Goal: Use online tool/utility: Use online tool/utility

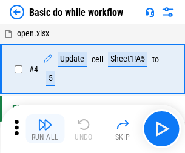
click at [45, 129] on img "button" at bounding box center [45, 125] width 15 height 15
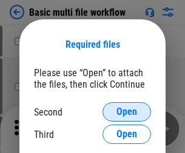
click at [127, 112] on span "Open" at bounding box center [126, 112] width 21 height 10
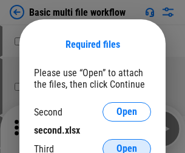
click at [127, 144] on span "Open" at bounding box center [126, 149] width 21 height 10
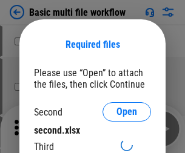
scroll to position [5, 0]
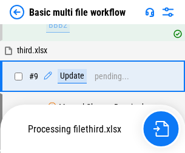
scroll to position [422, 0]
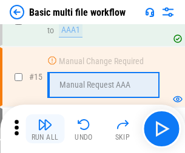
click at [45, 129] on img "button" at bounding box center [45, 125] width 15 height 15
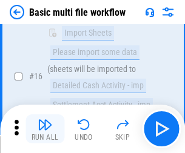
click at [45, 129] on img "button" at bounding box center [45, 125] width 15 height 15
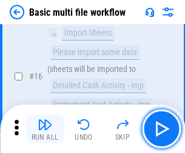
scroll to position [807, 0]
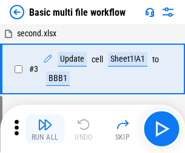
click at [45, 129] on img "button" at bounding box center [45, 125] width 15 height 15
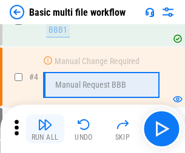
click at [45, 129] on img "button" at bounding box center [45, 125] width 15 height 15
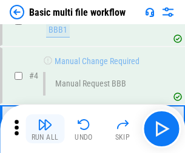
click at [45, 129] on img "button" at bounding box center [45, 125] width 15 height 15
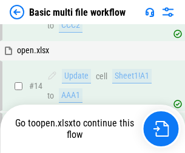
scroll to position [722, 0]
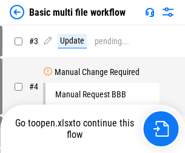
scroll to position [49, 0]
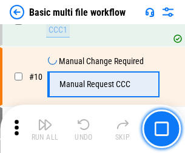
click at [45, 129] on img "button" at bounding box center [45, 125] width 15 height 15
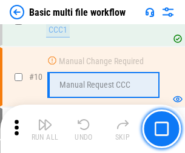
click at [45, 129] on img "button" at bounding box center [45, 125] width 15 height 15
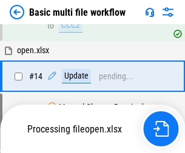
scroll to position [635, 0]
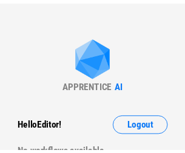
scroll to position [4, 0]
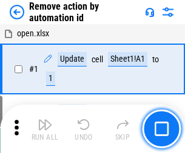
scroll to position [45, 0]
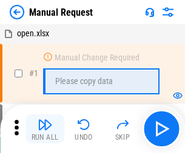
click at [45, 129] on img "button" at bounding box center [45, 125] width 15 height 15
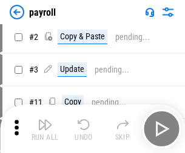
click at [45, 129] on img "button" at bounding box center [45, 125] width 15 height 15
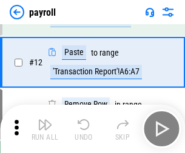
scroll to position [88, 0]
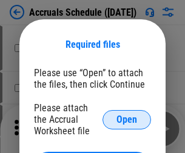
click at [127, 120] on span "Open" at bounding box center [126, 120] width 21 height 10
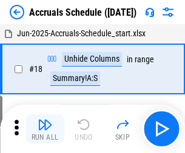
click at [45, 129] on img "button" at bounding box center [45, 125] width 15 height 15
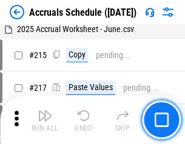
scroll to position [1855, 0]
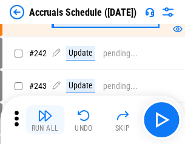
click at [45, 120] on img "button" at bounding box center [45, 116] width 15 height 15
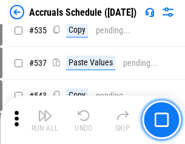
scroll to position [4160, 0]
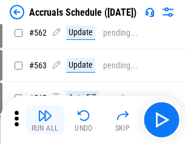
click at [45, 120] on img "button" at bounding box center [45, 116] width 15 height 15
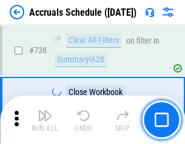
scroll to position [6024, 0]
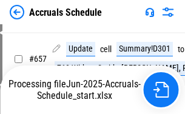
scroll to position [5143, 0]
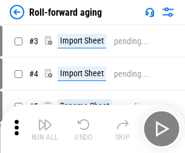
click at [45, 120] on img "button" at bounding box center [45, 125] width 15 height 15
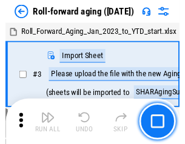
scroll to position [2, 0]
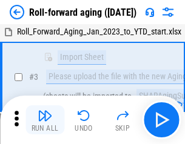
click at [45, 120] on img "button" at bounding box center [45, 116] width 15 height 15
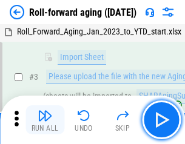
scroll to position [78, 0]
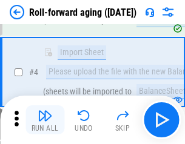
click at [45, 120] on img "button" at bounding box center [45, 116] width 15 height 15
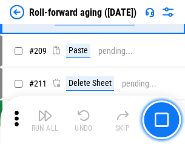
scroll to position [3827, 0]
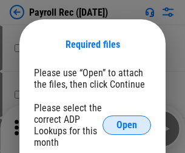
click at [127, 126] on span "Open" at bounding box center [126, 126] width 21 height 10
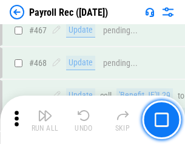
scroll to position [6466, 0]
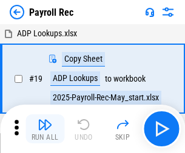
click at [45, 129] on img "button" at bounding box center [45, 125] width 15 height 15
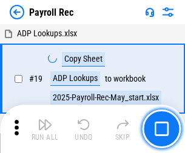
scroll to position [74, 0]
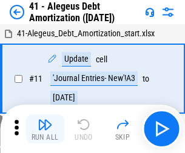
click at [45, 129] on img "button" at bounding box center [45, 125] width 15 height 15
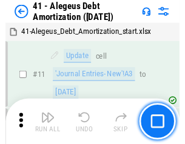
scroll to position [150, 0]
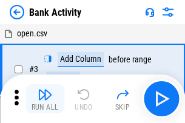
click at [45, 99] on img "button" at bounding box center [45, 94] width 15 height 15
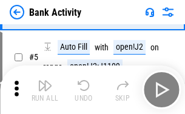
scroll to position [64, 0]
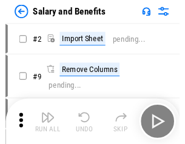
scroll to position [16, 0]
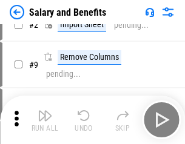
click at [45, 120] on img "button" at bounding box center [45, 116] width 15 height 15
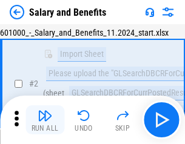
click at [45, 120] on img "button" at bounding box center [45, 116] width 15 height 15
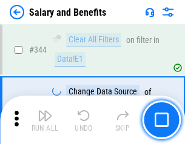
scroll to position [5681, 0]
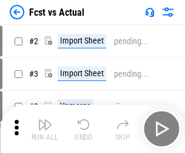
click at [45, 120] on img "button" at bounding box center [45, 125] width 15 height 15
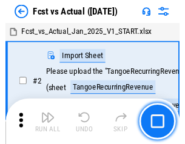
scroll to position [16, 0]
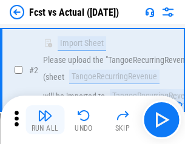
click at [45, 120] on img "button" at bounding box center [45, 116] width 15 height 15
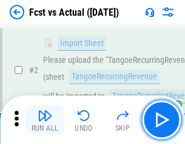
scroll to position [113, 0]
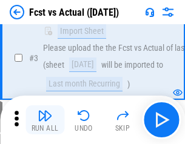
click at [45, 120] on img "button" at bounding box center [45, 116] width 15 height 15
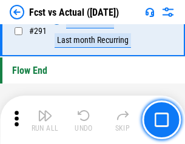
scroll to position [5742, 0]
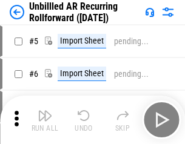
scroll to position [26, 0]
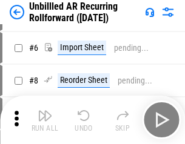
click at [45, 120] on img "button" at bounding box center [45, 116] width 15 height 15
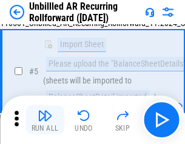
click at [45, 120] on img "button" at bounding box center [45, 116] width 15 height 15
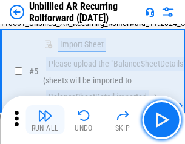
scroll to position [114, 0]
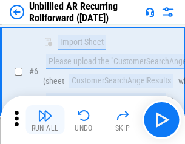
click at [45, 120] on img "button" at bounding box center [45, 116] width 15 height 15
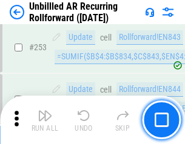
scroll to position [4121, 0]
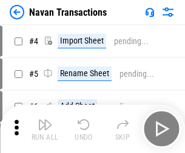
click at [45, 120] on img "button" at bounding box center [45, 125] width 15 height 15
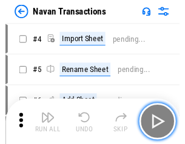
scroll to position [19, 0]
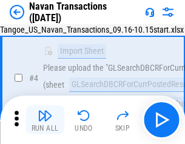
click at [45, 120] on img "button" at bounding box center [45, 116] width 15 height 15
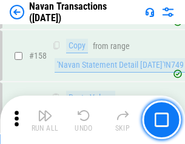
scroll to position [3934, 0]
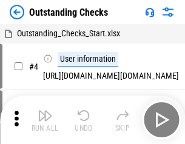
click at [45, 120] on img "button" at bounding box center [45, 116] width 15 height 15
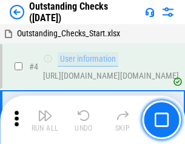
scroll to position [51, 0]
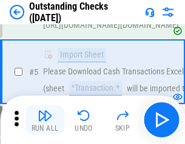
click at [45, 120] on img "button" at bounding box center [45, 116] width 15 height 15
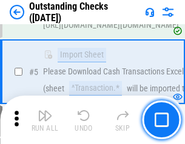
scroll to position [127, 0]
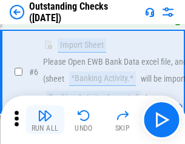
click at [45, 120] on img "button" at bounding box center [45, 116] width 15 height 15
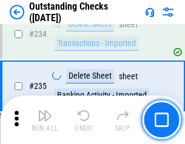
scroll to position [3684, 0]
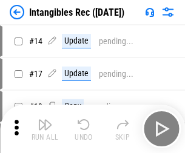
click at [45, 129] on img "button" at bounding box center [45, 125] width 15 height 15
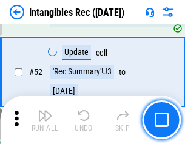
scroll to position [473, 0]
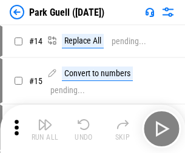
click at [45, 120] on img "button" at bounding box center [45, 125] width 15 height 15
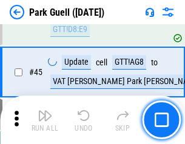
scroll to position [1517, 0]
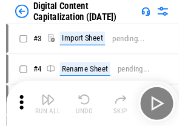
scroll to position [35, 0]
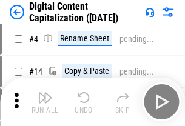
click at [45, 102] on img "button" at bounding box center [45, 97] width 15 height 15
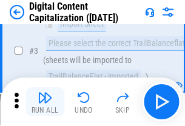
click at [45, 102] on img "button" at bounding box center [45, 97] width 15 height 15
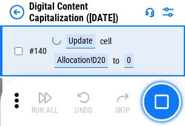
scroll to position [1287, 0]
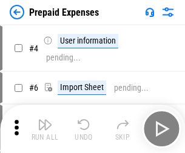
click at [45, 120] on img "button" at bounding box center [45, 125] width 15 height 15
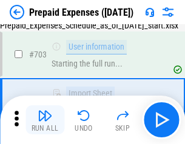
click at [45, 120] on img "button" at bounding box center [45, 116] width 15 height 15
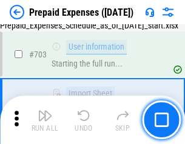
scroll to position [3336, 0]
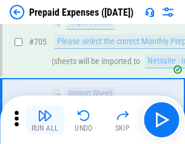
click at [45, 120] on img "button" at bounding box center [45, 116] width 15 height 15
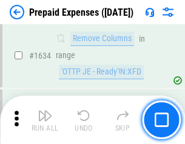
scroll to position [11813, 0]
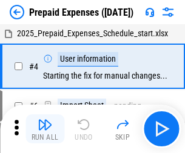
click at [45, 129] on img "button" at bounding box center [45, 125] width 15 height 15
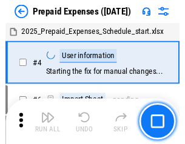
scroll to position [53, 0]
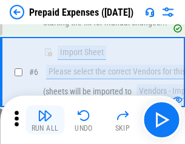
click at [45, 120] on img "button" at bounding box center [45, 116] width 15 height 15
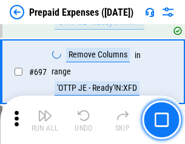
scroll to position [4225, 0]
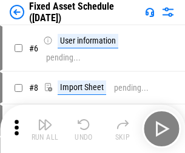
click at [45, 129] on img "button" at bounding box center [45, 125] width 15 height 15
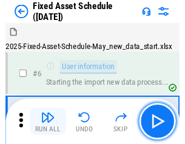
scroll to position [66, 0]
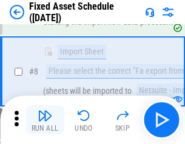
click at [45, 120] on img "button" at bounding box center [45, 116] width 15 height 15
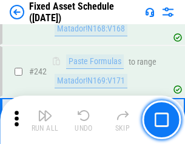
scroll to position [3758, 0]
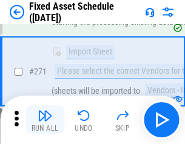
click at [45, 120] on img "button" at bounding box center [45, 116] width 15 height 15
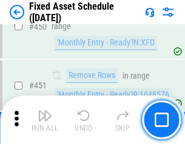
scroll to position [5423, 0]
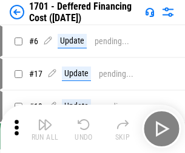
click at [45, 129] on img "button" at bounding box center [45, 125] width 15 height 15
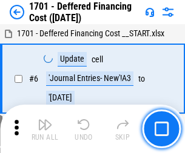
scroll to position [146, 0]
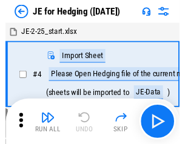
scroll to position [2, 0]
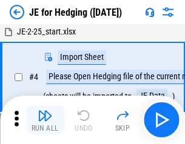
click at [45, 120] on img "button" at bounding box center [45, 116] width 15 height 15
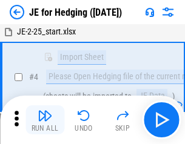
click at [45, 120] on img "button" at bounding box center [45, 116] width 15 height 15
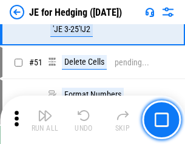
scroll to position [786, 0]
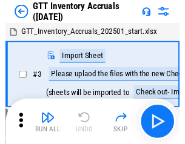
scroll to position [2, 0]
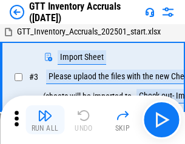
click at [45, 120] on img "button" at bounding box center [45, 116] width 15 height 15
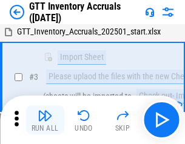
click at [45, 120] on img "button" at bounding box center [45, 116] width 15 height 15
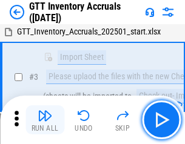
scroll to position [78, 0]
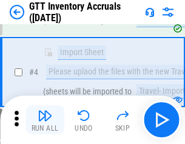
click at [45, 120] on img "button" at bounding box center [45, 116] width 15 height 15
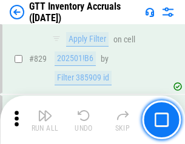
scroll to position [9209, 0]
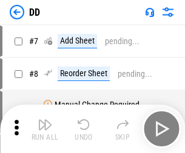
click at [45, 129] on img "button" at bounding box center [45, 125] width 15 height 15
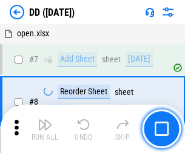
scroll to position [117, 0]
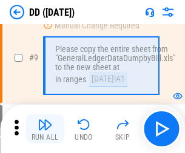
click at [45, 129] on img "button" at bounding box center [45, 125] width 15 height 15
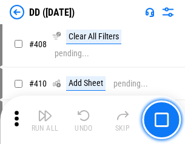
scroll to position [5428, 0]
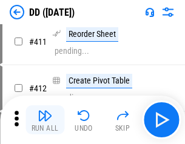
click at [45, 120] on img "button" at bounding box center [45, 116] width 15 height 15
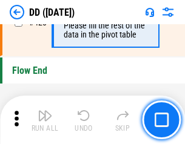
scroll to position [5807, 0]
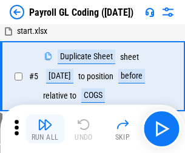
click at [45, 129] on img "button" at bounding box center [45, 125] width 15 height 15
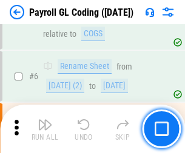
scroll to position [146, 0]
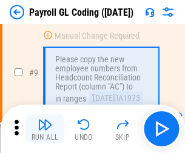
click at [45, 129] on img "button" at bounding box center [45, 125] width 15 height 15
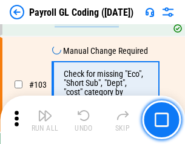
scroll to position [2846, 0]
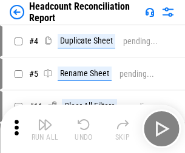
click at [45, 129] on img "button" at bounding box center [45, 125] width 15 height 15
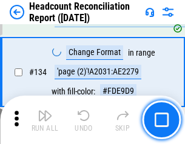
scroll to position [1458, 0]
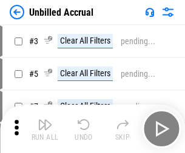
click at [45, 129] on img "button" at bounding box center [45, 125] width 15 height 15
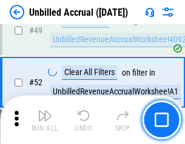
scroll to position [1100, 0]
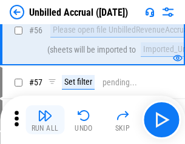
click at [45, 120] on img "button" at bounding box center [45, 116] width 15 height 15
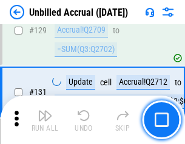
scroll to position [3614, 0]
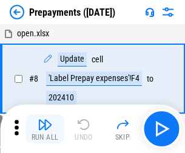
click at [45, 129] on img "button" at bounding box center [45, 125] width 15 height 15
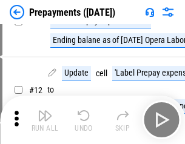
scroll to position [76, 0]
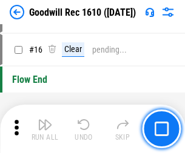
scroll to position [207, 0]
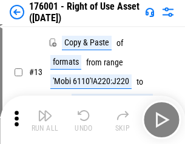
scroll to position [78, 0]
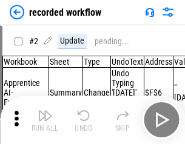
click at [45, 120] on img "button" at bounding box center [45, 116] width 15 height 15
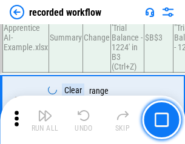
scroll to position [3792, 0]
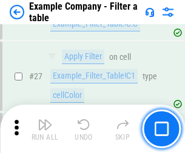
scroll to position [1110, 0]
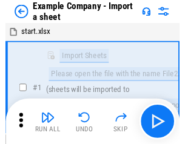
scroll to position [19, 0]
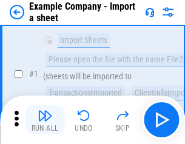
click at [45, 120] on img "button" at bounding box center [45, 116] width 15 height 15
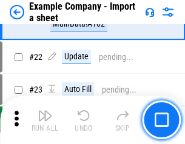
scroll to position [268, 0]
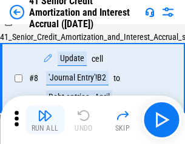
click at [45, 120] on img "button" at bounding box center [45, 116] width 15 height 15
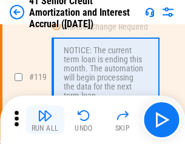
click at [45, 120] on img "button" at bounding box center [45, 116] width 15 height 15
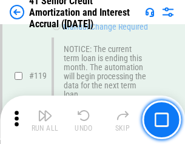
scroll to position [1145, 0]
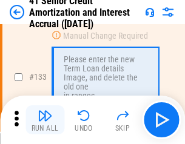
click at [45, 120] on img "button" at bounding box center [45, 116] width 15 height 15
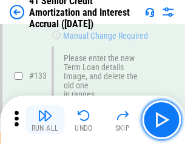
scroll to position [1268, 0]
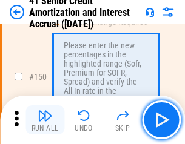
click at [45, 120] on img "button" at bounding box center [45, 116] width 15 height 15
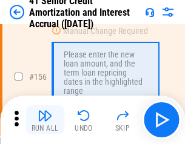
click at [45, 120] on img "button" at bounding box center [45, 116] width 15 height 15
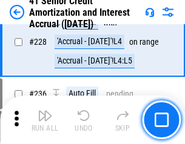
scroll to position [2717, 0]
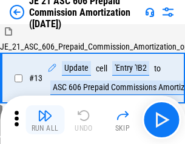
click at [45, 120] on img "button" at bounding box center [45, 116] width 15 height 15
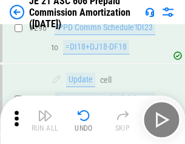
scroll to position [2232, 0]
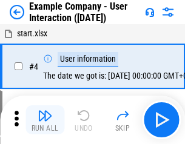
click at [45, 120] on img "button" at bounding box center [45, 116] width 15 height 15
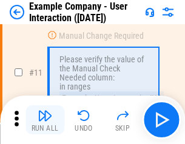
click at [45, 120] on img "button" at bounding box center [45, 116] width 15 height 15
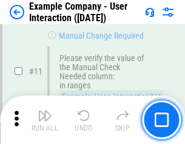
scroll to position [263, 0]
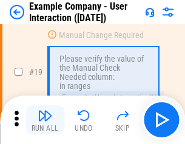
click at [45, 120] on img "button" at bounding box center [45, 116] width 15 height 15
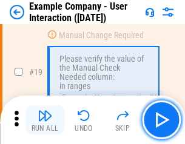
click at [45, 120] on img "button" at bounding box center [45, 116] width 15 height 15
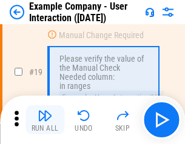
click at [45, 120] on img "button" at bounding box center [45, 116] width 15 height 15
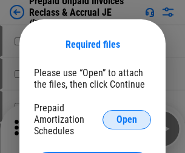
click at [127, 120] on span "Open" at bounding box center [126, 120] width 21 height 10
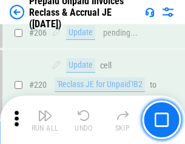
scroll to position [1572, 0]
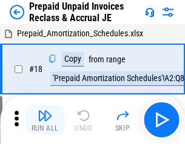
click at [45, 120] on img "button" at bounding box center [45, 116] width 15 height 15
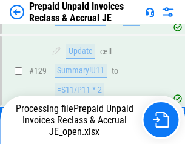
scroll to position [990, 0]
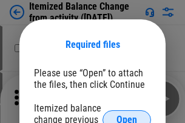
click at [127, 115] on span "Open" at bounding box center [126, 120] width 21 height 10
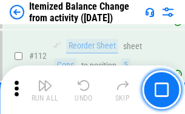
scroll to position [2029, 0]
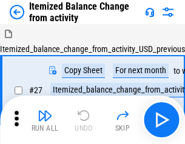
scroll to position [19, 0]
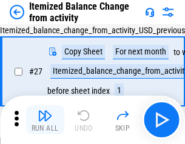
click at [45, 120] on img "button" at bounding box center [45, 116] width 15 height 15
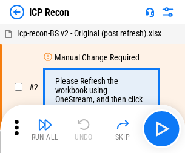
scroll to position [5, 0]
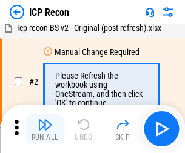
click at [45, 129] on img "button" at bounding box center [45, 125] width 15 height 15
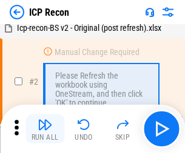
click at [45, 129] on img "button" at bounding box center [45, 125] width 15 height 15
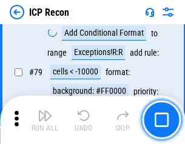
scroll to position [1189, 0]
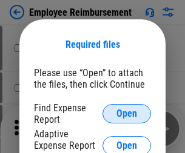
click at [127, 114] on span "Open" at bounding box center [126, 114] width 21 height 10
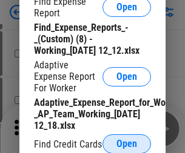
click at [127, 144] on span "Open" at bounding box center [126, 145] width 21 height 10
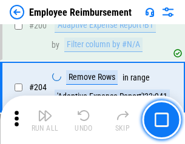
scroll to position [2992, 0]
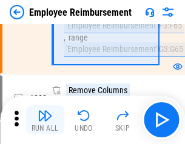
click at [45, 120] on img "button" at bounding box center [45, 116] width 15 height 15
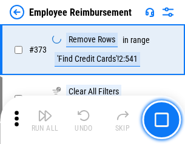
scroll to position [6347, 0]
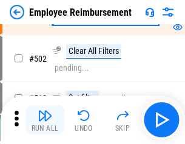
click at [45, 120] on img "button" at bounding box center [45, 116] width 15 height 15
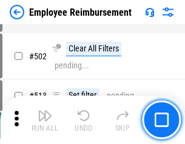
scroll to position [7595, 0]
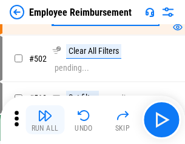
click at [45, 120] on img "button" at bounding box center [45, 116] width 15 height 15
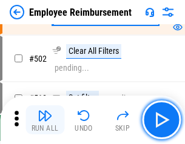
click at [45, 120] on img "button" at bounding box center [45, 116] width 15 height 15
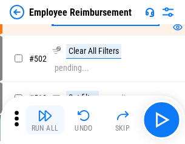
click at [45, 120] on img "button" at bounding box center [45, 116] width 15 height 15
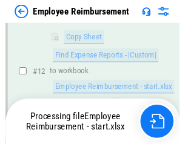
scroll to position [567, 0]
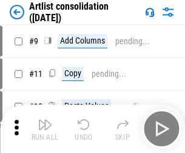
click at [45, 129] on img "button" at bounding box center [45, 125] width 15 height 15
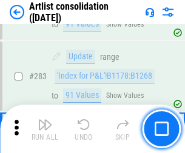
scroll to position [5018, 0]
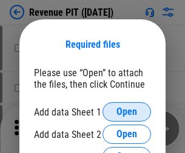
click at [127, 112] on span "Open" at bounding box center [126, 112] width 21 height 10
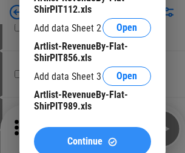
click at [92, 139] on span "Continue" at bounding box center [84, 142] width 35 height 10
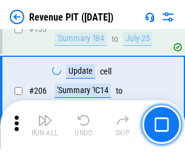
scroll to position [1233, 0]
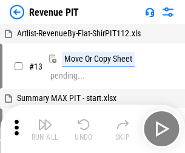
scroll to position [19, 0]
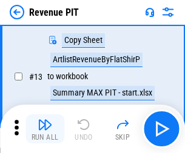
click at [45, 129] on img "button" at bounding box center [45, 125] width 15 height 15
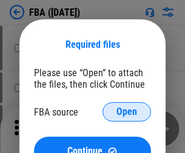
click at [127, 112] on span "Open" at bounding box center [126, 112] width 21 height 10
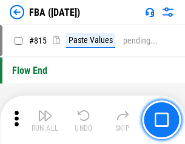
scroll to position [10861, 0]
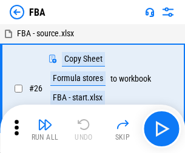
scroll to position [12, 0]
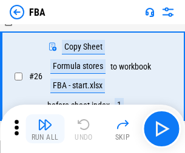
click at [45, 129] on img "button" at bounding box center [45, 125] width 15 height 15
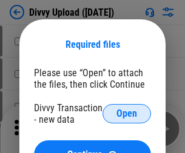
click at [127, 114] on span "Open" at bounding box center [126, 114] width 21 height 10
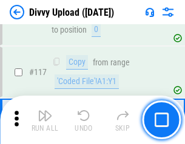
scroll to position [1027, 0]
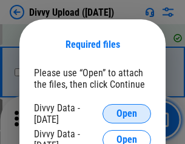
click at [127, 114] on span "Open" at bounding box center [126, 114] width 21 height 10
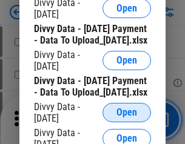
click at [127, 118] on span "Open" at bounding box center [126, 113] width 21 height 10
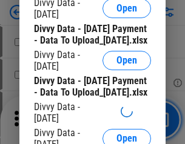
scroll to position [1134, 0]
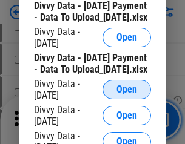
click at [127, 95] on span "Open" at bounding box center [126, 90] width 21 height 10
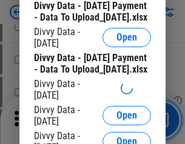
scroll to position [1261, 0]
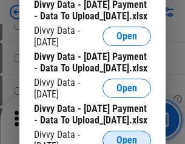
click at [127, 136] on span "Open" at bounding box center [126, 141] width 21 height 10
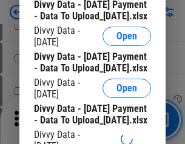
scroll to position [1387, 0]
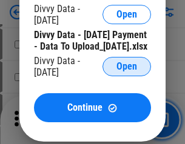
click at [127, 72] on span "Open" at bounding box center [126, 67] width 21 height 10
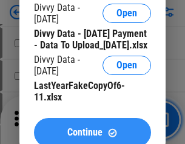
click at [92, 128] on span "Continue" at bounding box center [84, 133] width 35 height 10
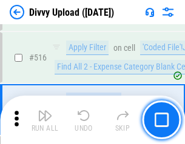
scroll to position [7612, 0]
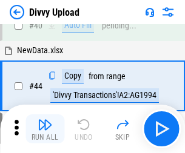
click at [45, 129] on img "button" at bounding box center [45, 125] width 15 height 15
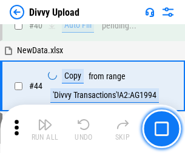
scroll to position [133, 0]
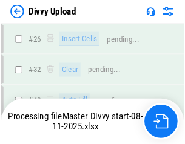
scroll to position [1027, 0]
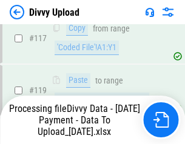
scroll to position [1128, 0]
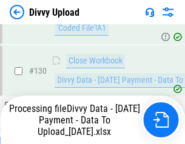
scroll to position [1396, 0]
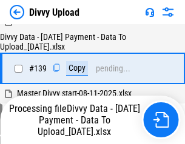
scroll to position [1734, 0]
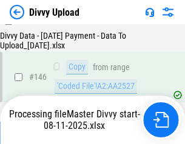
scroll to position [2001, 0]
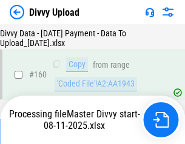
scroll to position [2536, 0]
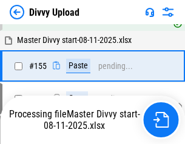
scroll to position [2383, 0]
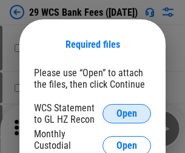
click at [127, 114] on span "Open" at bounding box center [126, 114] width 21 height 10
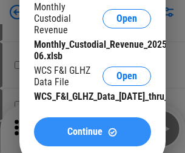
click at [92, 137] on span "Continue" at bounding box center [84, 132] width 35 height 10
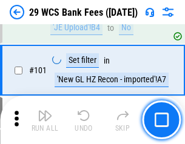
scroll to position [1182, 0]
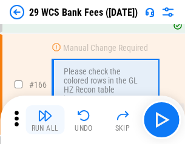
click at [45, 120] on img "button" at bounding box center [45, 116] width 15 height 15
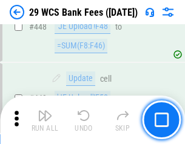
scroll to position [5875, 0]
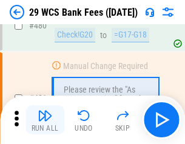
click at [45, 120] on img "button" at bounding box center [45, 116] width 15 height 15
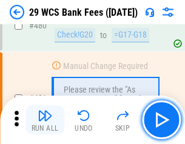
scroll to position [6256, 0]
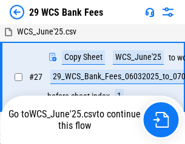
scroll to position [242, 0]
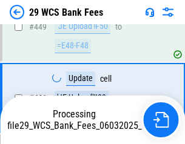
scroll to position [6099, 0]
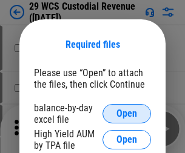
click at [127, 114] on span "Open" at bounding box center [126, 114] width 21 height 10
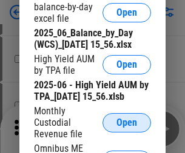
click at [127, 128] on span "Open" at bounding box center [126, 123] width 21 height 10
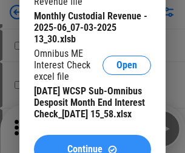
click at [92, 145] on span "Continue" at bounding box center [84, 150] width 35 height 10
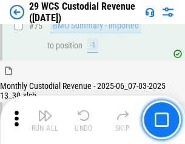
scroll to position [1267, 0]
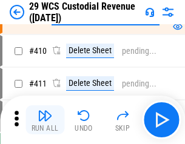
click at [45, 120] on img "button" at bounding box center [45, 116] width 15 height 15
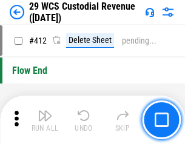
scroll to position [5794, 0]
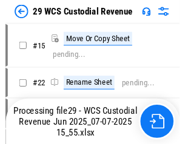
scroll to position [22, 0]
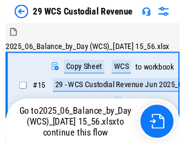
scroll to position [22, 0]
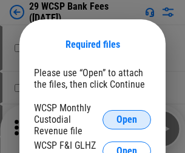
click at [127, 120] on span "Open" at bounding box center [126, 120] width 21 height 10
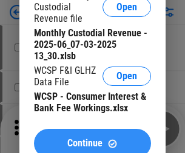
click at [92, 139] on span "Continue" at bounding box center [84, 144] width 35 height 10
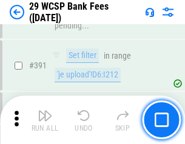
scroll to position [4126, 0]
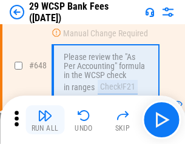
click at [45, 120] on img "button" at bounding box center [45, 116] width 15 height 15
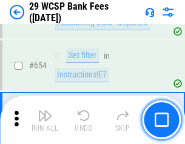
scroll to position [6862, 0]
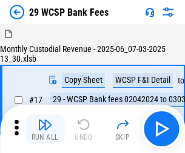
click at [45, 120] on img "button" at bounding box center [45, 125] width 15 height 15
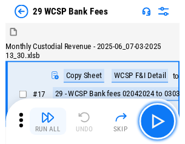
scroll to position [29, 0]
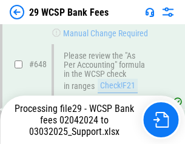
scroll to position [6787, 0]
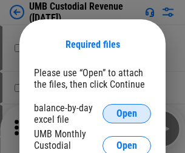
click at [127, 114] on span "Open" at bounding box center [126, 114] width 21 height 10
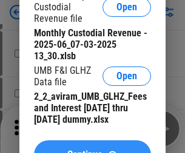
click at [92, 150] on span "Continue" at bounding box center [84, 155] width 35 height 10
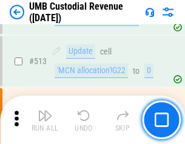
scroll to position [5868, 0]
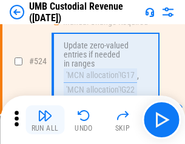
click at [45, 120] on img "button" at bounding box center [45, 116] width 15 height 15
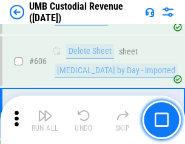
scroll to position [7003, 0]
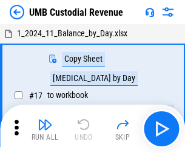
scroll to position [9, 0]
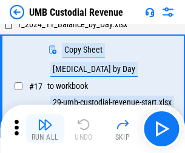
click at [45, 129] on img "button" at bounding box center [45, 125] width 15 height 15
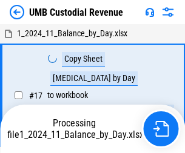
scroll to position [9, 0]
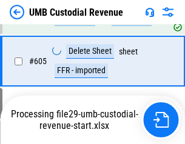
scroll to position [6975, 0]
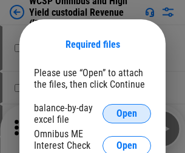
click at [127, 114] on span "Open" at bounding box center [126, 114] width 21 height 10
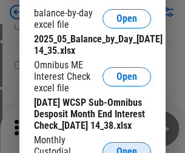
click at [127, 147] on span "Open" at bounding box center [126, 152] width 21 height 10
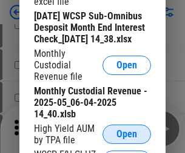
click at [127, 140] on span "Open" at bounding box center [126, 135] width 21 height 10
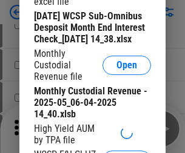
scroll to position [184, 0]
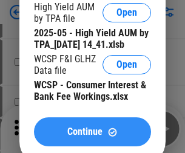
click at [92, 137] on span "Continue" at bounding box center [84, 132] width 35 height 10
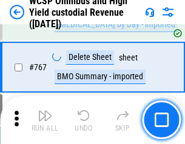
scroll to position [9886, 0]
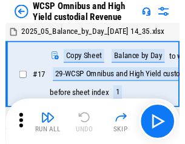
scroll to position [7, 0]
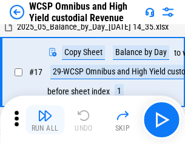
click at [45, 120] on img "button" at bounding box center [45, 116] width 15 height 15
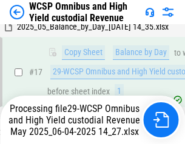
scroll to position [252, 0]
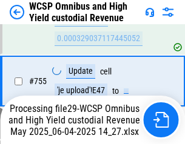
scroll to position [9754, 0]
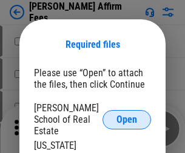
click at [127, 115] on span "Open" at bounding box center [126, 120] width 21 height 10
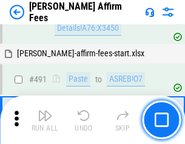
scroll to position [3299, 0]
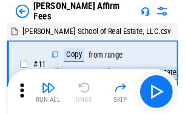
scroll to position [12, 0]
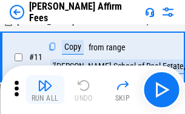
click at [45, 90] on img "button" at bounding box center [45, 85] width 15 height 15
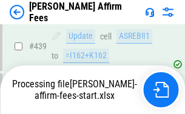
scroll to position [3182, 0]
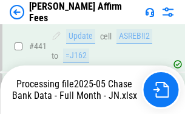
scroll to position [3182, 0]
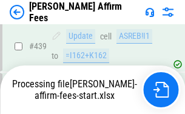
scroll to position [3182, 0]
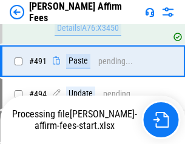
scroll to position [3299, 0]
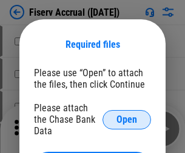
click at [127, 115] on span "Open" at bounding box center [126, 120] width 21 height 10
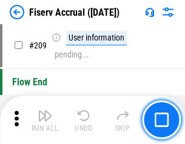
scroll to position [3768, 0]
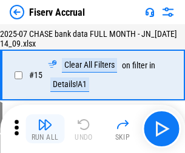
click at [45, 129] on img "button" at bounding box center [45, 125] width 15 height 15
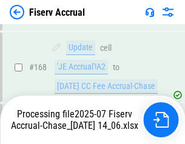
scroll to position [3113, 0]
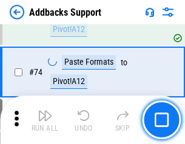
scroll to position [883, 0]
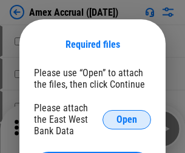
click at [127, 120] on span "Open" at bounding box center [126, 120] width 21 height 10
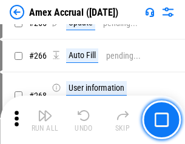
scroll to position [3246, 0]
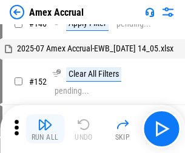
click at [45, 129] on img "button" at bounding box center [45, 125] width 15 height 15
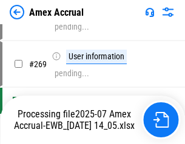
scroll to position [3539, 0]
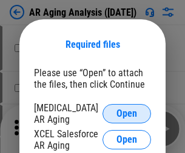
click at [127, 112] on span "Open" at bounding box center [126, 114] width 21 height 10
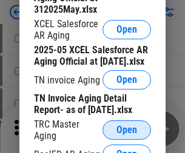
click at [127, 127] on span "Open" at bounding box center [126, 131] width 21 height 10
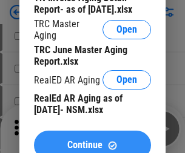
click at [92, 141] on span "Continue" at bounding box center [84, 146] width 35 height 10
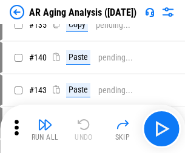
scroll to position [12, 0]
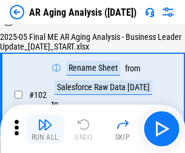
click at [45, 129] on img "button" at bounding box center [45, 125] width 15 height 15
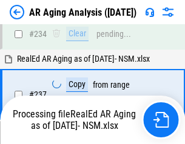
scroll to position [1881, 0]
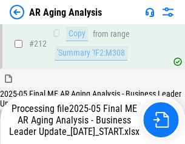
scroll to position [1867, 0]
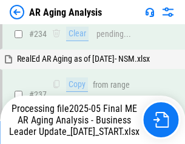
scroll to position [1867, 0]
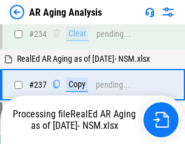
scroll to position [1867, 0]
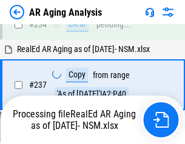
scroll to position [1867, 0]
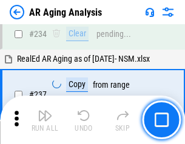
scroll to position [1867, 0]
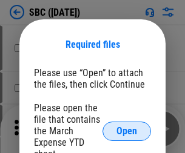
click at [127, 131] on span "Open" at bounding box center [126, 132] width 21 height 10
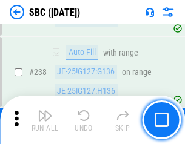
scroll to position [2294, 0]
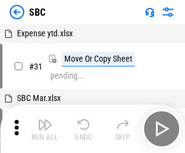
scroll to position [12, 0]
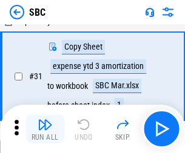
click at [45, 129] on img "button" at bounding box center [45, 125] width 15 height 15
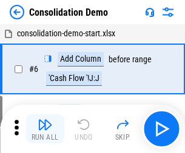
click at [45, 129] on img "button" at bounding box center [45, 125] width 15 height 15
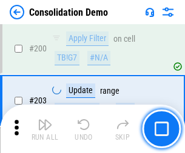
scroll to position [3804, 0]
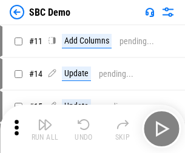
click at [45, 129] on img "button" at bounding box center [45, 125] width 15 height 15
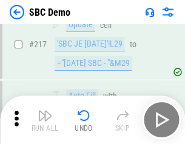
scroll to position [2995, 0]
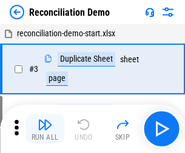
click at [45, 129] on img "button" at bounding box center [45, 125] width 15 height 15
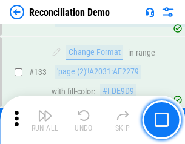
scroll to position [1441, 0]
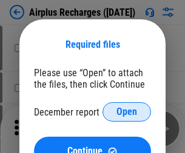
click at [127, 112] on span "Open" at bounding box center [126, 112] width 21 height 10
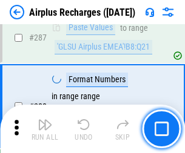
scroll to position [4380, 0]
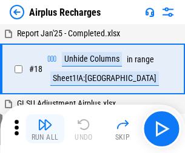
click at [45, 129] on img "button" at bounding box center [45, 125] width 15 height 15
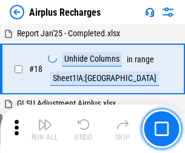
scroll to position [53, 0]
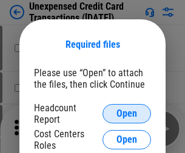
click at [127, 114] on span "Open" at bounding box center [126, 114] width 21 height 10
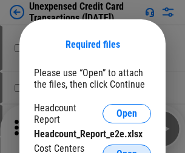
click at [127, 150] on span "Open" at bounding box center [126, 155] width 21 height 10
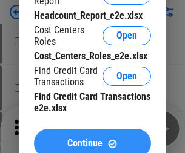
click at [92, 139] on span "Continue" at bounding box center [84, 144] width 35 height 10
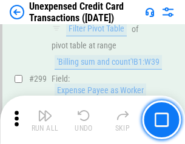
scroll to position [2891, 0]
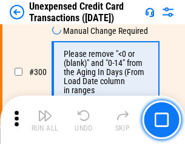
click at [45, 120] on img "button" at bounding box center [45, 116] width 15 height 15
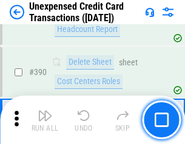
scroll to position [3909, 0]
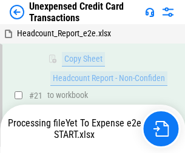
scroll to position [197, 0]
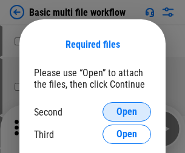
click at [127, 112] on span "Open" at bounding box center [126, 112] width 21 height 10
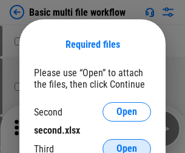
click at [127, 144] on span "Open" at bounding box center [126, 149] width 21 height 10
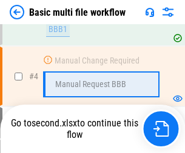
scroll to position [269, 0]
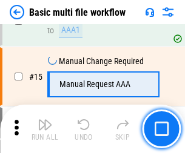
click at [45, 129] on img "button" at bounding box center [45, 125] width 15 height 15
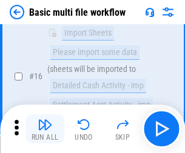
click at [45, 129] on img "button" at bounding box center [45, 125] width 15 height 15
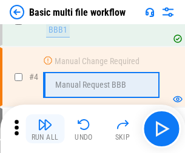
click at [45, 129] on img "button" at bounding box center [45, 125] width 15 height 15
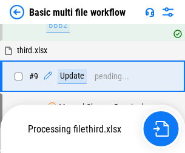
scroll to position [422, 0]
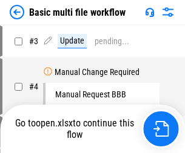
scroll to position [49, 0]
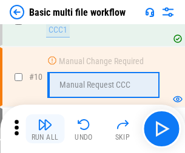
click at [45, 129] on img "button" at bounding box center [45, 125] width 15 height 15
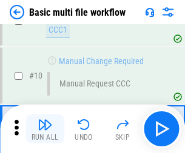
click at [45, 129] on img "button" at bounding box center [45, 125] width 15 height 15
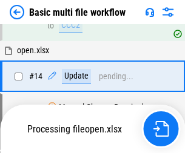
scroll to position [635, 0]
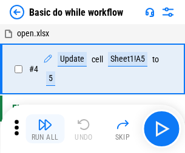
click at [45, 129] on img "button" at bounding box center [45, 125] width 15 height 15
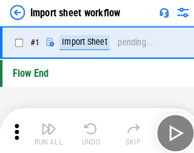
click at [45, 129] on img "button" at bounding box center [47, 125] width 15 height 15
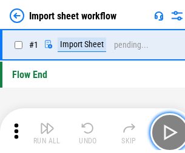
scroll to position [4, 0]
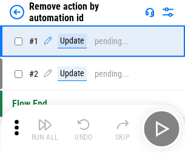
click at [45, 129] on img "button" at bounding box center [45, 125] width 15 height 15
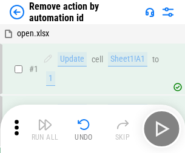
scroll to position [45, 0]
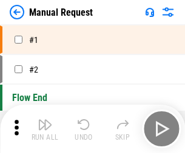
click at [45, 129] on img "button" at bounding box center [45, 125] width 15 height 15
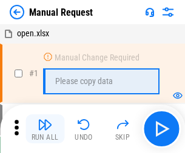
click at [45, 129] on img "button" at bounding box center [45, 125] width 15 height 15
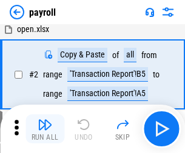
click at [45, 129] on img "button" at bounding box center [45, 125] width 15 height 15
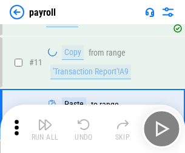
scroll to position [88, 0]
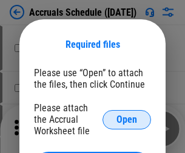
click at [127, 120] on span "Open" at bounding box center [126, 120] width 21 height 10
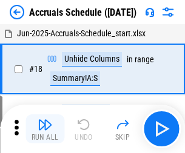
click at [45, 129] on img "button" at bounding box center [45, 125] width 15 height 15
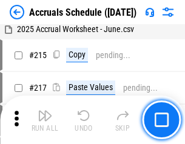
scroll to position [1855, 0]
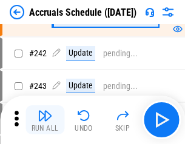
click at [45, 120] on img "button" at bounding box center [45, 116] width 15 height 15
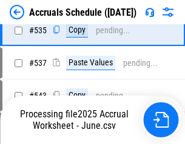
scroll to position [4160, 0]
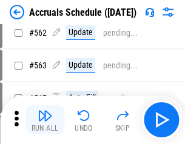
click at [45, 120] on img "button" at bounding box center [45, 116] width 15 height 15
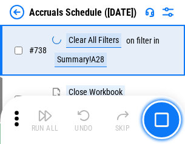
scroll to position [6024, 0]
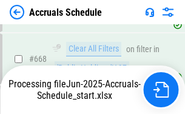
scroll to position [5784, 0]
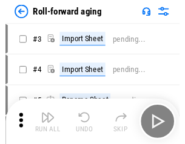
scroll to position [2, 0]
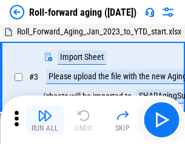
click at [45, 120] on img "button" at bounding box center [45, 116] width 15 height 15
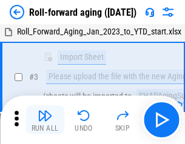
click at [45, 120] on img "button" at bounding box center [45, 116] width 15 height 15
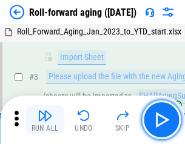
scroll to position [78, 0]
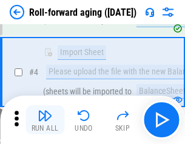
click at [45, 120] on img "button" at bounding box center [45, 116] width 15 height 15
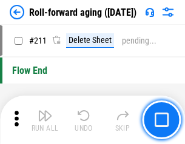
scroll to position [3827, 0]
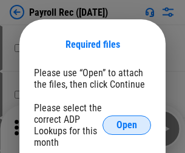
click at [127, 126] on span "Open" at bounding box center [126, 126] width 21 height 10
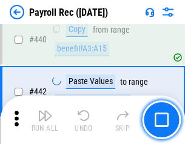
scroll to position [6016, 0]
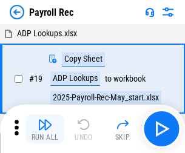
click at [45, 129] on img "button" at bounding box center [45, 125] width 15 height 15
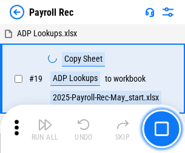
scroll to position [74, 0]
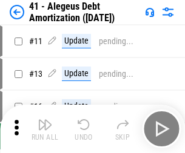
click at [45, 129] on img "button" at bounding box center [45, 125] width 15 height 15
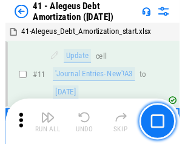
scroll to position [150, 0]
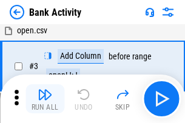
click at [45, 99] on img "button" at bounding box center [45, 94] width 15 height 15
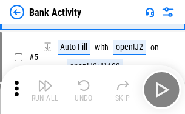
scroll to position [64, 0]
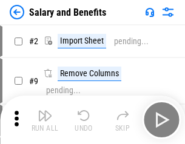
click at [45, 120] on img "button" at bounding box center [45, 116] width 15 height 15
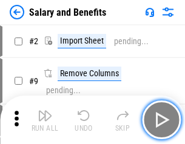
scroll to position [16, 0]
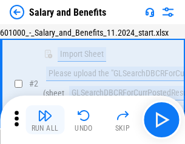
click at [45, 120] on img "button" at bounding box center [45, 116] width 15 height 15
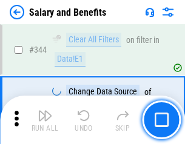
scroll to position [5681, 0]
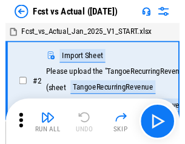
scroll to position [16, 0]
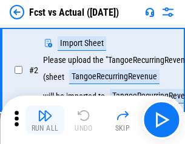
click at [45, 120] on img "button" at bounding box center [45, 116] width 15 height 15
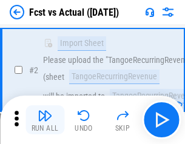
click at [45, 120] on img "button" at bounding box center [45, 116] width 15 height 15
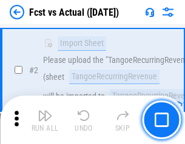
scroll to position [113, 0]
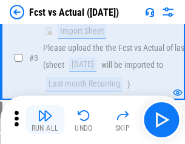
click at [45, 120] on img "button" at bounding box center [45, 116] width 15 height 15
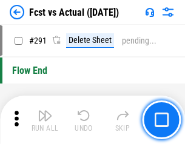
scroll to position [5742, 0]
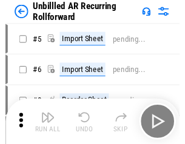
scroll to position [26, 0]
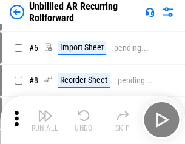
click at [45, 120] on img "button" at bounding box center [45, 116] width 15 height 15
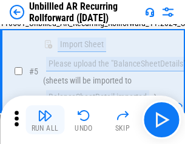
click at [45, 120] on img "button" at bounding box center [45, 116] width 15 height 15
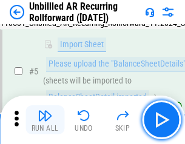
scroll to position [114, 0]
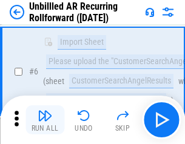
click at [45, 120] on img "button" at bounding box center [45, 116] width 15 height 15
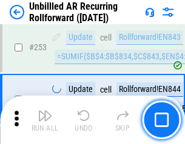
scroll to position [4121, 0]
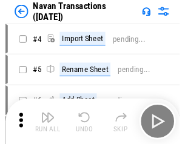
scroll to position [19, 0]
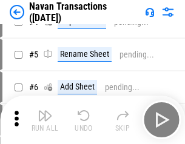
click at [45, 120] on img "button" at bounding box center [45, 116] width 15 height 15
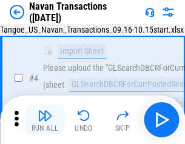
click at [45, 120] on img "button" at bounding box center [45, 116] width 15 height 15
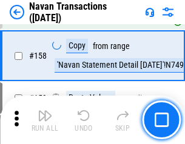
scroll to position [3934, 0]
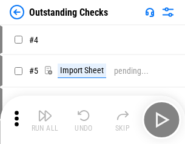
click at [45, 120] on img "button" at bounding box center [45, 116] width 15 height 15
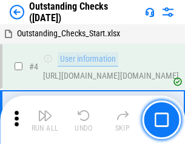
scroll to position [51, 0]
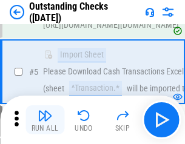
click at [45, 120] on img "button" at bounding box center [45, 116] width 15 height 15
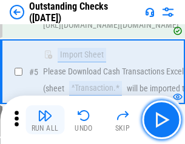
scroll to position [127, 0]
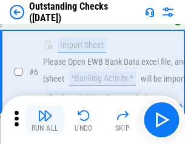
click at [45, 120] on img "button" at bounding box center [45, 116] width 15 height 15
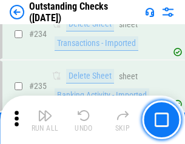
scroll to position [3684, 0]
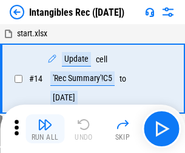
click at [45, 129] on img "button" at bounding box center [45, 125] width 15 height 15
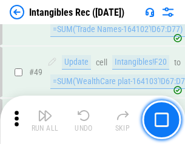
scroll to position [473, 0]
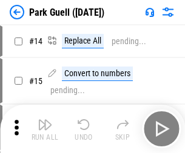
click at [45, 120] on img "button" at bounding box center [45, 125] width 15 height 15
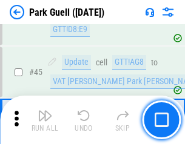
scroll to position [1517, 0]
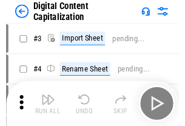
scroll to position [35, 0]
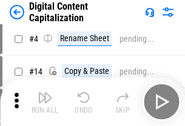
click at [45, 102] on img "button" at bounding box center [45, 97] width 15 height 15
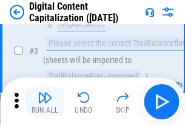
click at [45, 102] on img "button" at bounding box center [45, 97] width 15 height 15
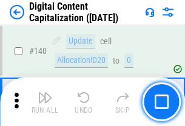
scroll to position [1287, 0]
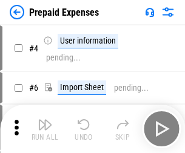
click at [45, 120] on img "button" at bounding box center [45, 125] width 15 height 15
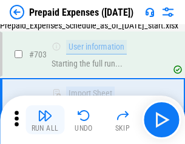
click at [45, 120] on img "button" at bounding box center [45, 116] width 15 height 15
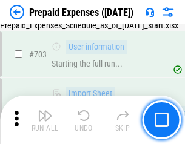
scroll to position [3336, 0]
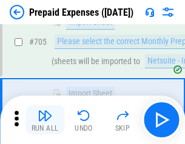
click at [45, 120] on img "button" at bounding box center [45, 116] width 15 height 15
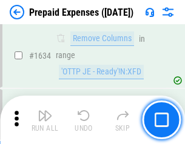
scroll to position [11813, 0]
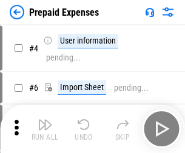
click at [45, 129] on img "button" at bounding box center [45, 125] width 15 height 15
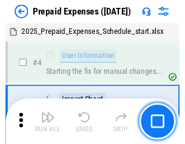
scroll to position [53, 0]
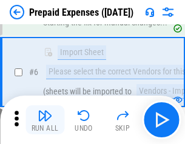
click at [45, 120] on img "button" at bounding box center [45, 116] width 15 height 15
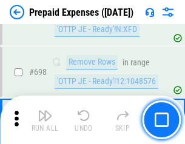
scroll to position [4225, 0]
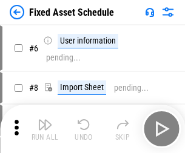
click at [45, 129] on img "button" at bounding box center [45, 125] width 15 height 15
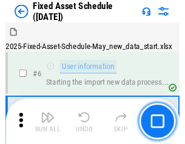
scroll to position [66, 0]
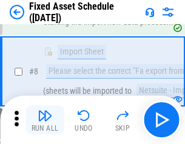
click at [45, 120] on img "button" at bounding box center [45, 116] width 15 height 15
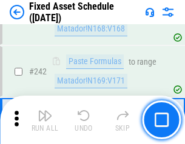
scroll to position [3758, 0]
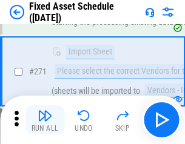
click at [45, 120] on img "button" at bounding box center [45, 116] width 15 height 15
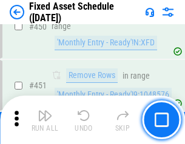
scroll to position [5423, 0]
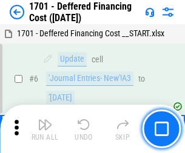
scroll to position [146, 0]
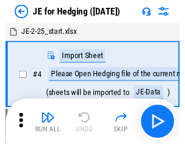
scroll to position [2, 0]
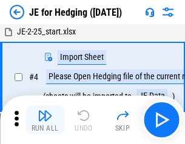
click at [45, 120] on img "button" at bounding box center [45, 116] width 15 height 15
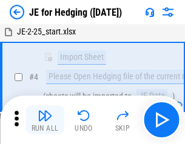
click at [45, 120] on img "button" at bounding box center [45, 116] width 15 height 15
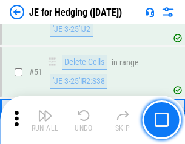
scroll to position [786, 0]
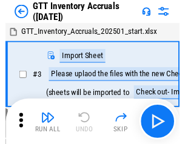
scroll to position [2, 0]
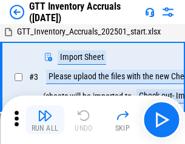
click at [45, 120] on img "button" at bounding box center [45, 116] width 15 height 15
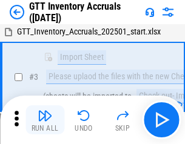
click at [45, 120] on img "button" at bounding box center [45, 116] width 15 height 15
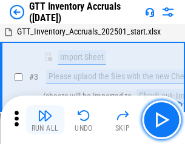
scroll to position [78, 0]
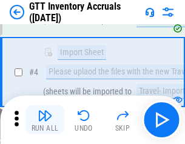
click at [45, 120] on img "button" at bounding box center [45, 116] width 15 height 15
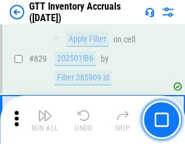
scroll to position [9209, 0]
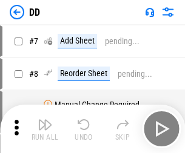
click at [45, 129] on img "button" at bounding box center [45, 125] width 15 height 15
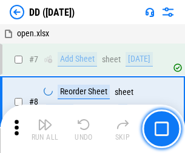
scroll to position [117, 0]
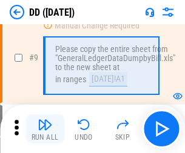
click at [45, 129] on img "button" at bounding box center [45, 125] width 15 height 15
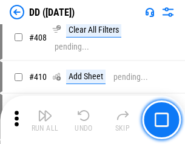
scroll to position [5428, 0]
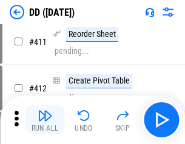
click at [45, 120] on img "button" at bounding box center [45, 116] width 15 height 15
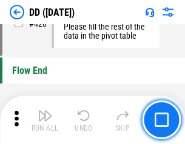
scroll to position [5807, 0]
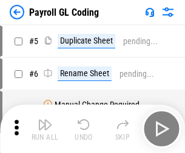
click at [45, 129] on img "button" at bounding box center [45, 125] width 15 height 15
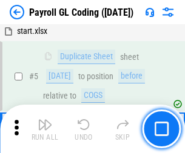
scroll to position [146, 0]
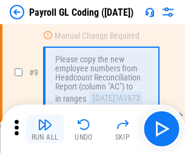
click at [45, 129] on img "button" at bounding box center [45, 125] width 15 height 15
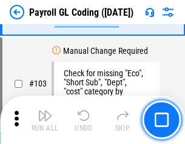
scroll to position [2846, 0]
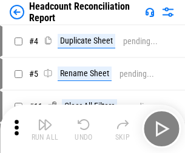
click at [45, 129] on img "button" at bounding box center [45, 125] width 15 height 15
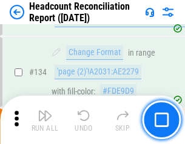
scroll to position [1458, 0]
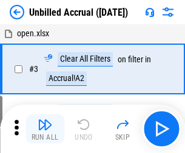
click at [45, 129] on img "button" at bounding box center [45, 125] width 15 height 15
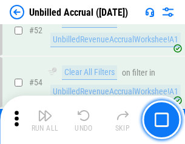
scroll to position [1267, 0]
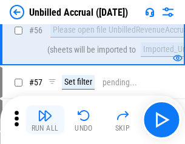
click at [45, 120] on img "button" at bounding box center [45, 116] width 15 height 15
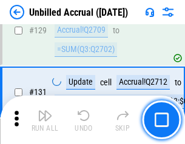
scroll to position [3614, 0]
